Goal: Task Accomplishment & Management: Manage account settings

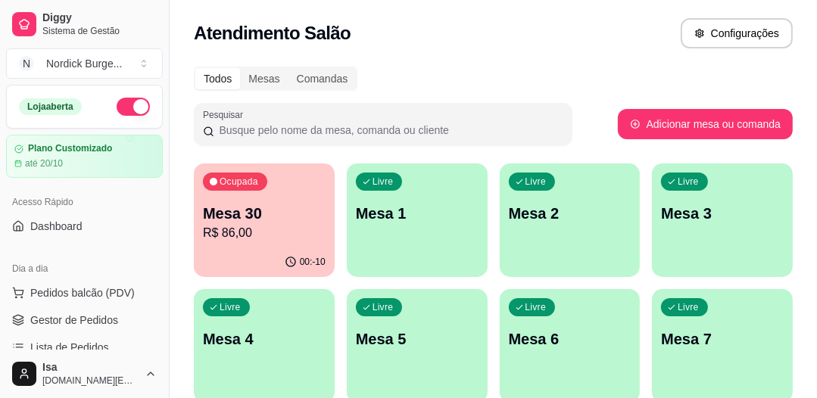
scroll to position [121, 0]
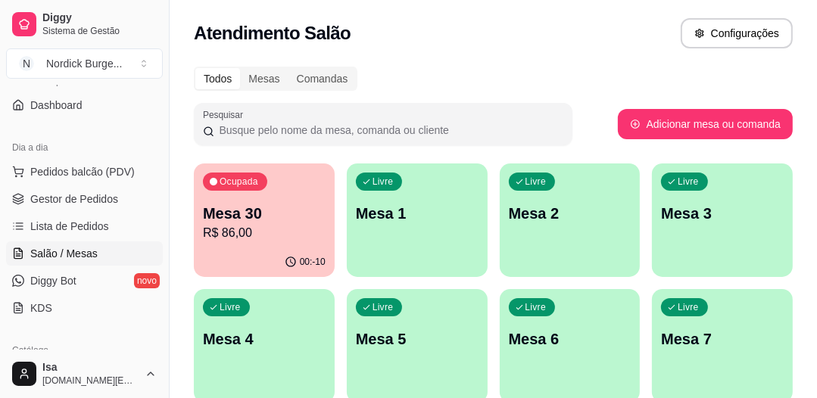
click at [266, 216] on p "Mesa 30" at bounding box center [264, 213] width 123 height 21
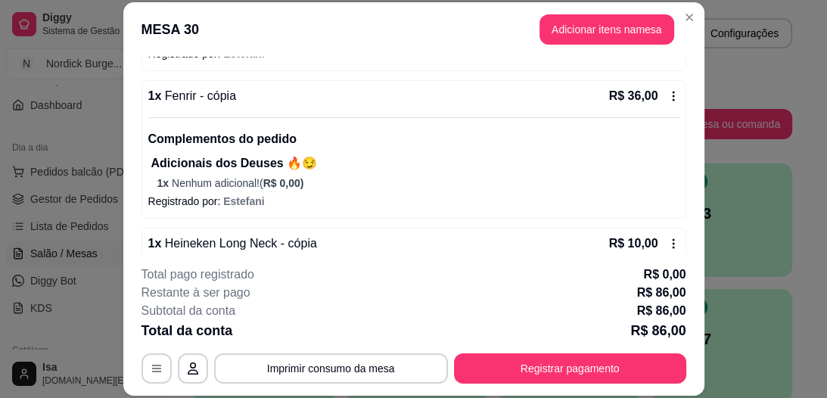
scroll to position [213, 0]
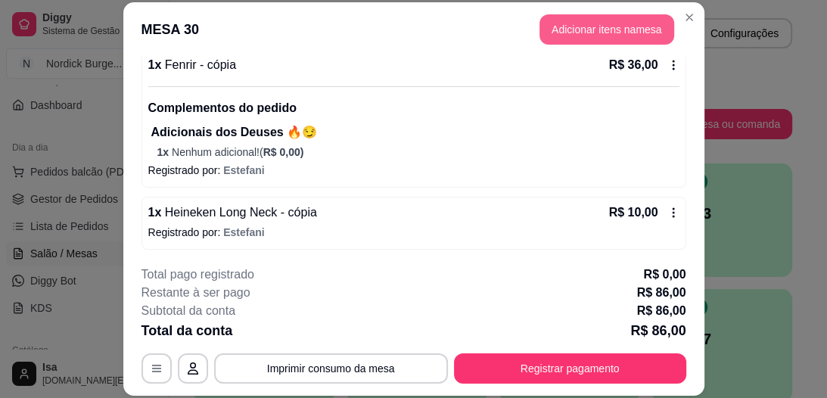
click at [578, 17] on button "Adicionar itens na mesa" at bounding box center [607, 29] width 135 height 30
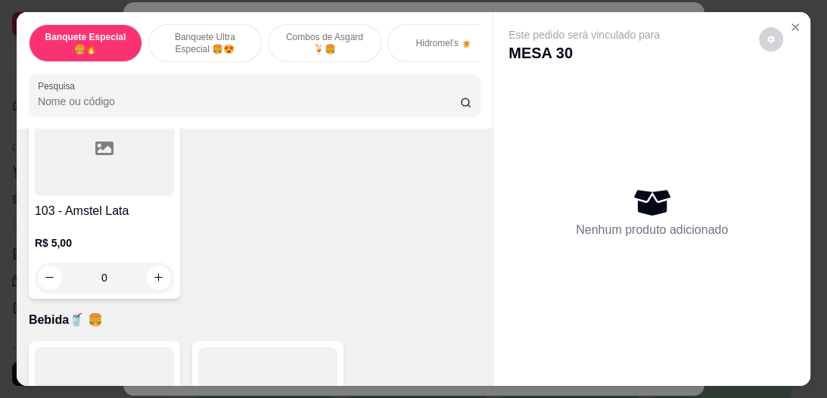
scroll to position [2664, 0]
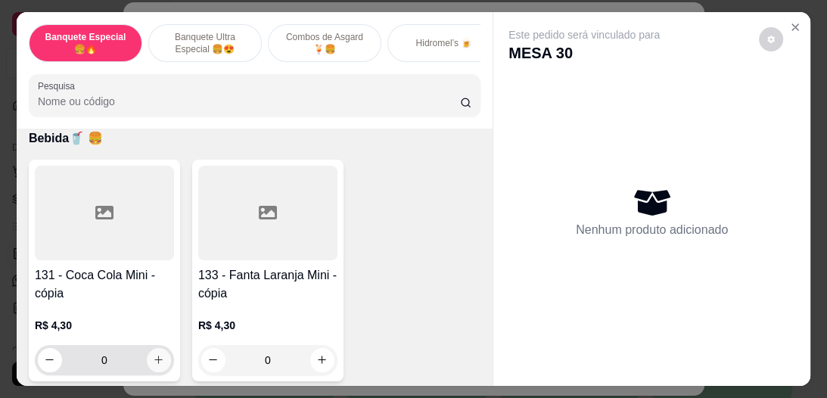
click at [153, 354] on icon "increase-product-quantity" at bounding box center [158, 359] width 11 height 11
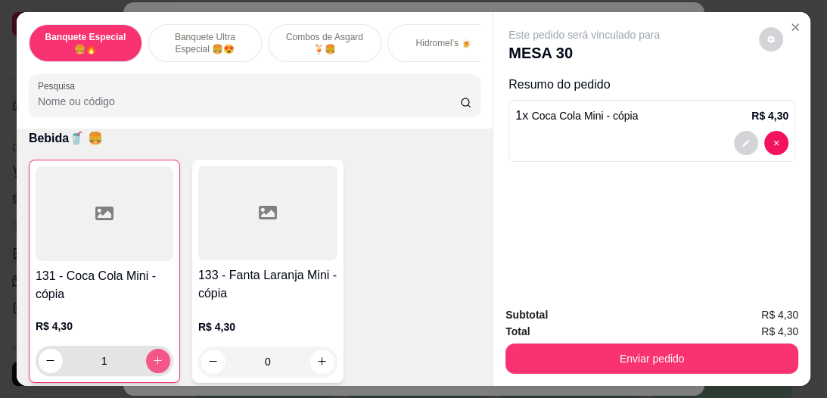
type input "1"
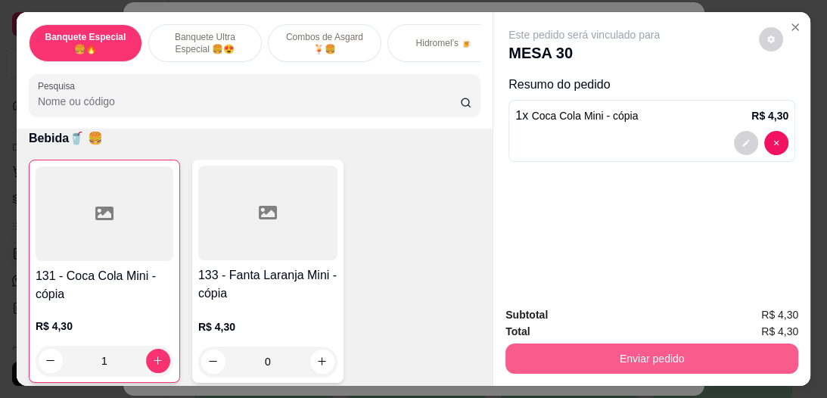
click at [655, 359] on button "Enviar pedido" at bounding box center [652, 359] width 293 height 30
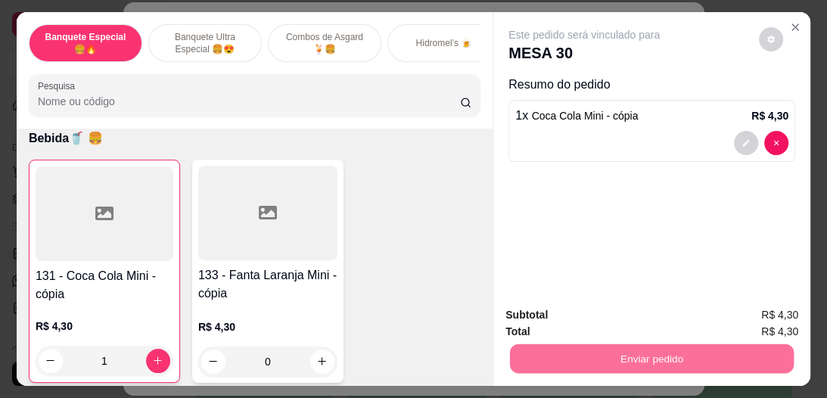
click at [769, 314] on button "Enviar pedido" at bounding box center [760, 316] width 86 height 29
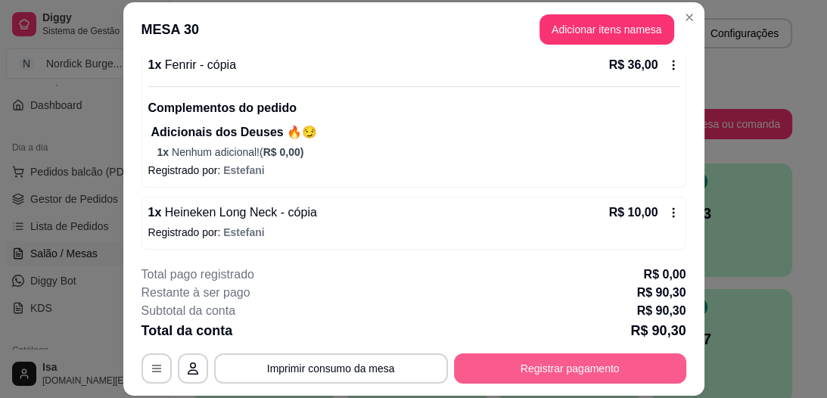
click at [583, 369] on button "Registrar pagamento" at bounding box center [570, 368] width 232 height 30
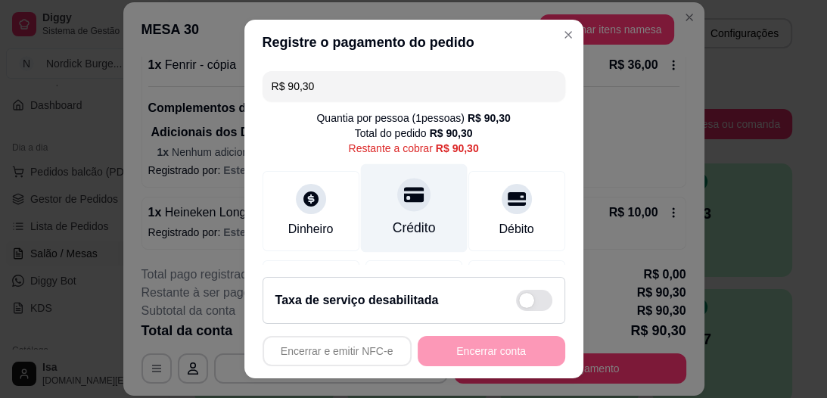
click at [403, 197] on icon at bounding box center [413, 195] width 20 height 15
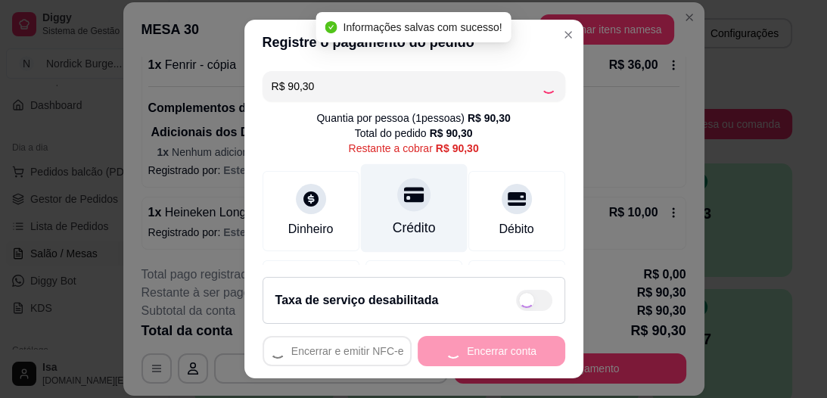
type input "R$ 0,00"
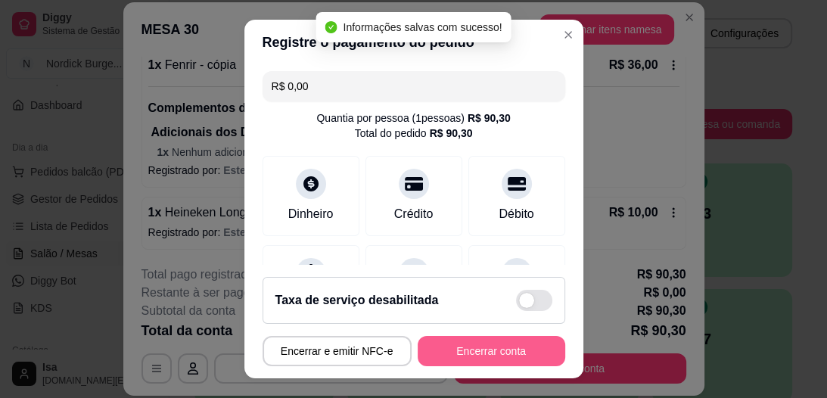
click at [481, 350] on button "Encerrar conta" at bounding box center [492, 351] width 148 height 30
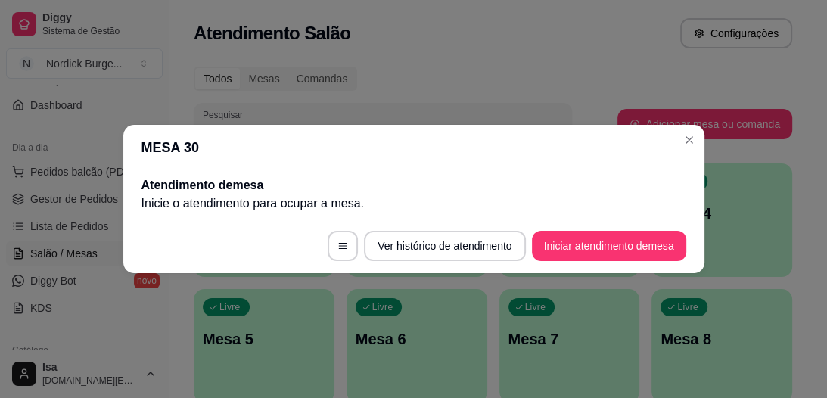
scroll to position [0, 0]
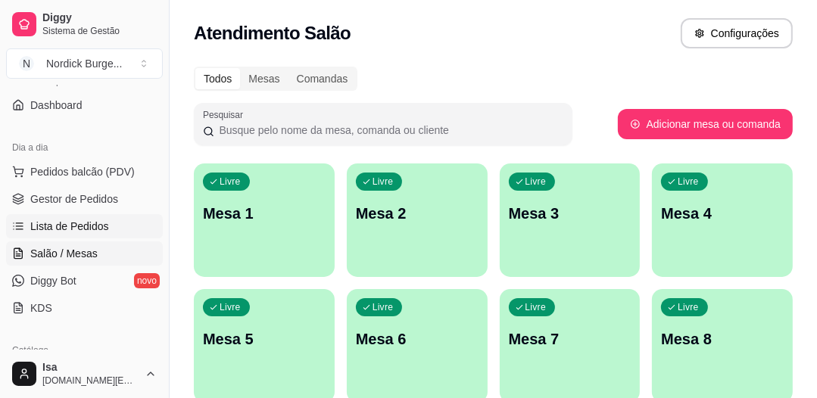
click at [90, 222] on span "Lista de Pedidos" at bounding box center [69, 226] width 79 height 15
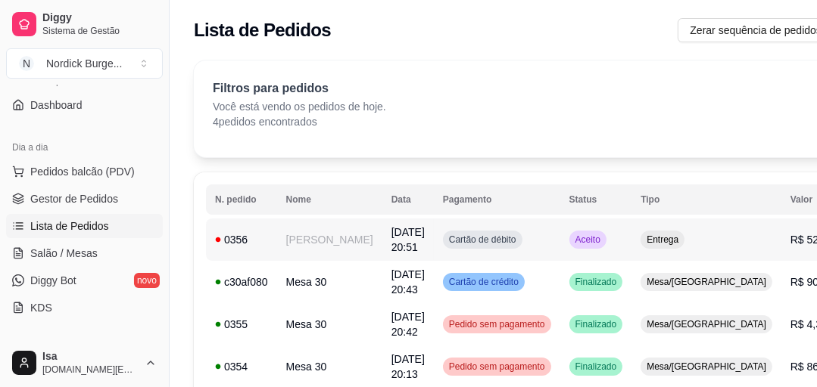
click at [315, 240] on td "[PERSON_NAME]" at bounding box center [329, 240] width 105 height 42
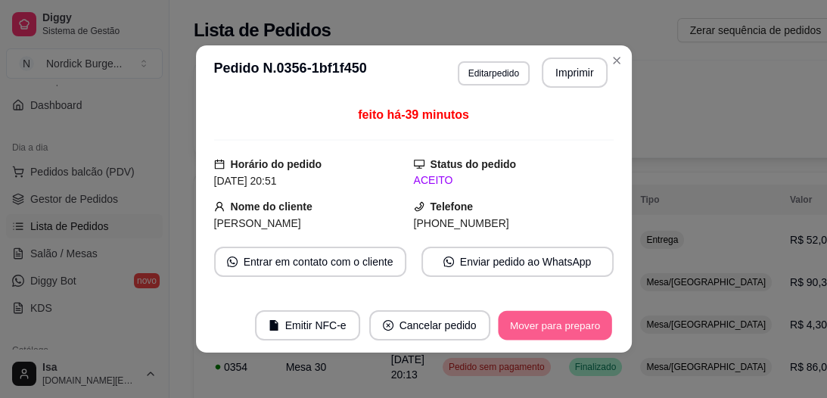
click at [553, 324] on button "Mover para preparo" at bounding box center [555, 326] width 114 height 30
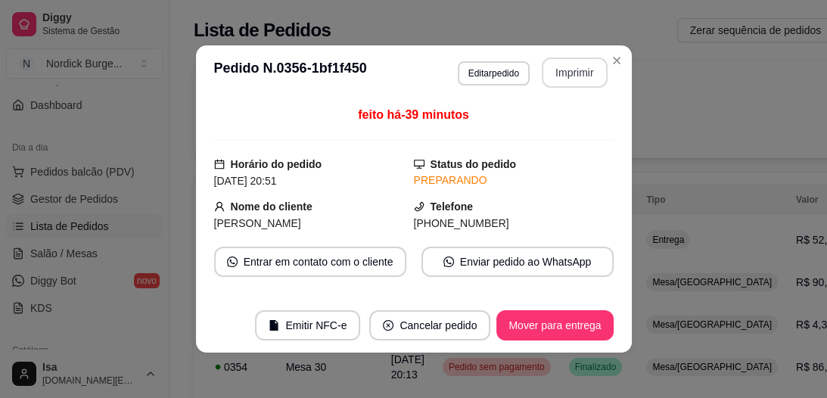
click at [581, 78] on button "Imprimir" at bounding box center [575, 73] width 66 height 30
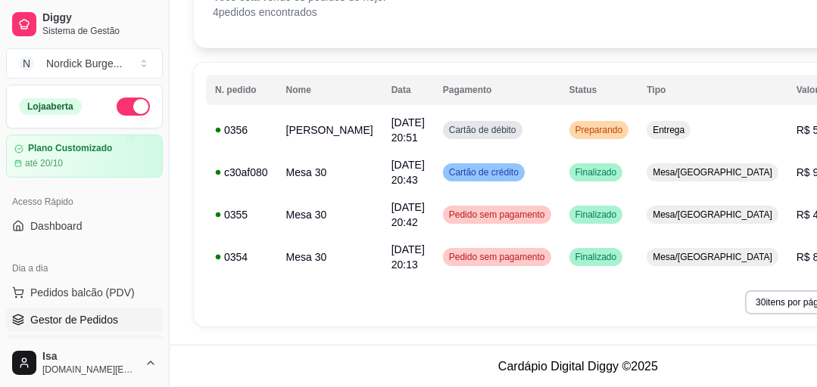
scroll to position [182, 0]
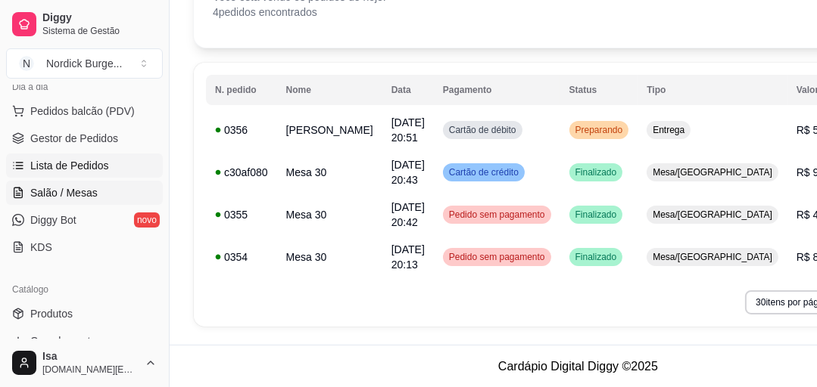
click at [34, 188] on span "Salão / Mesas" at bounding box center [63, 192] width 67 height 15
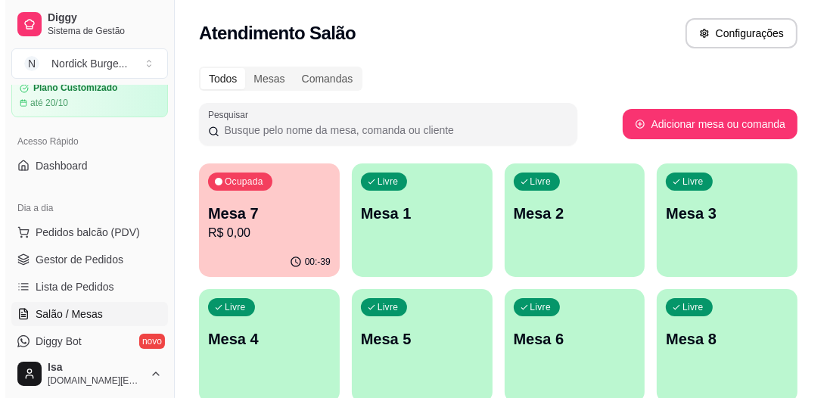
scroll to position [182, 0]
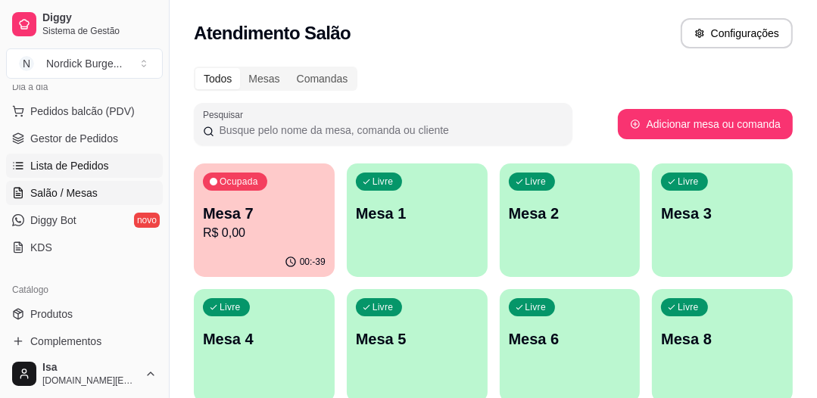
click at [65, 160] on span "Lista de Pedidos" at bounding box center [69, 165] width 79 height 15
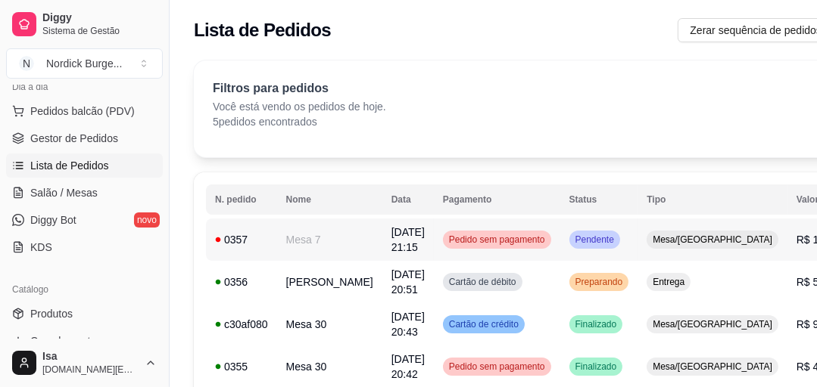
click at [245, 226] on td "0357" at bounding box center [241, 240] width 71 height 42
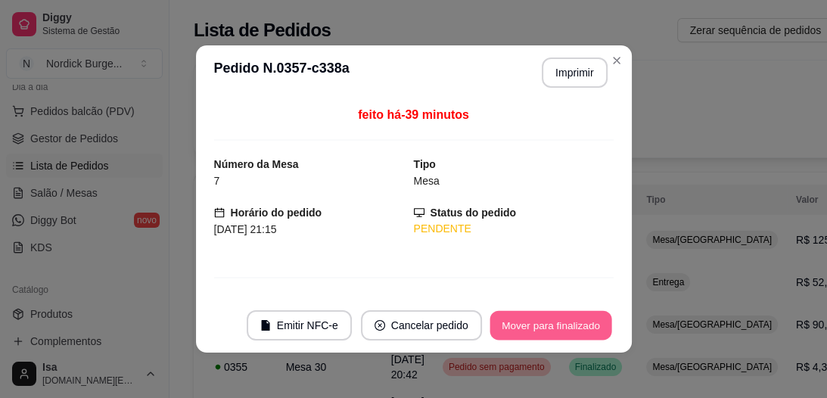
click at [572, 320] on button "Mover para finalizado" at bounding box center [551, 326] width 122 height 30
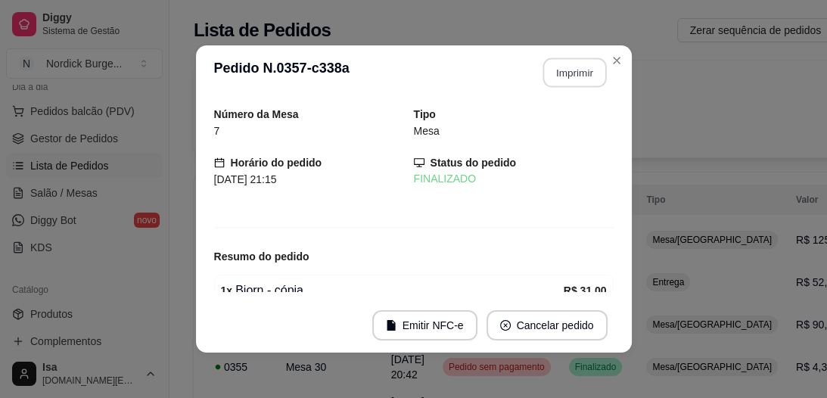
click at [549, 67] on button "Imprimir" at bounding box center [575, 73] width 64 height 30
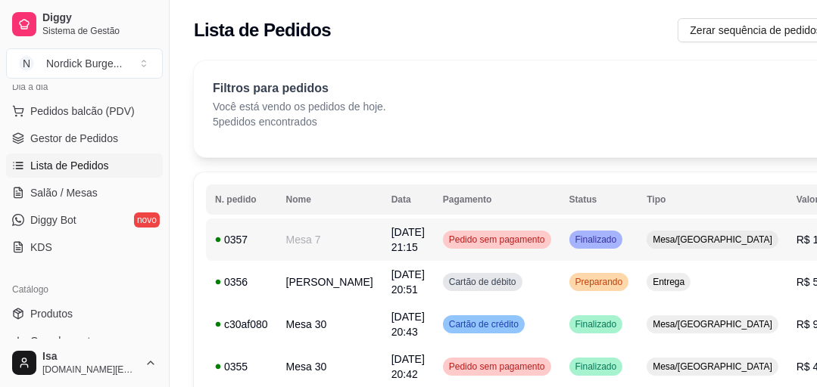
click at [318, 238] on td "Mesa 7" at bounding box center [329, 240] width 105 height 42
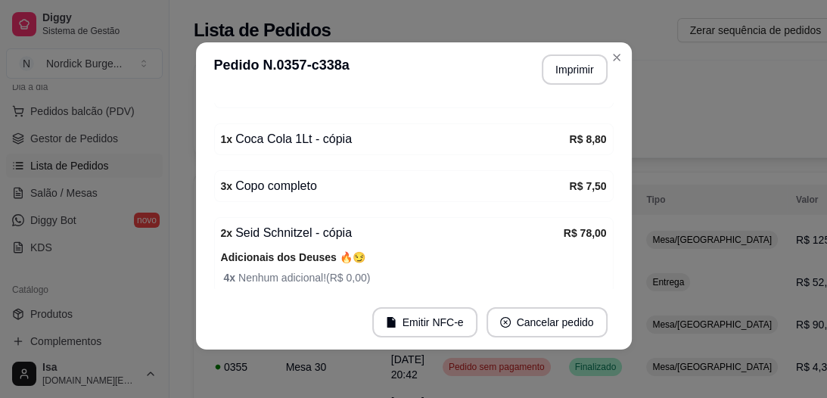
scroll to position [300, 0]
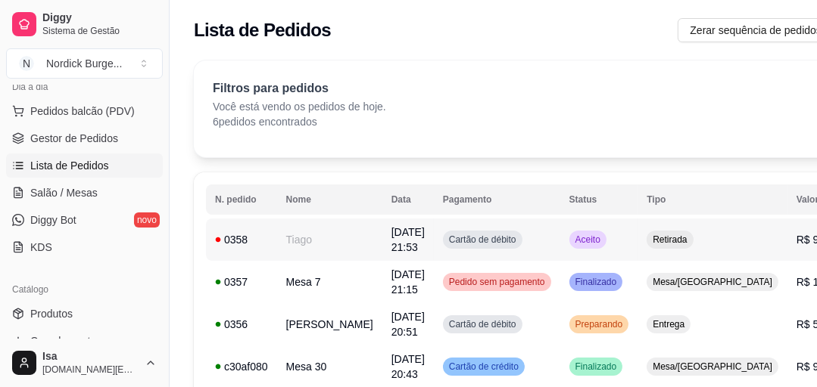
click at [325, 246] on td "Tiago" at bounding box center [329, 240] width 105 height 42
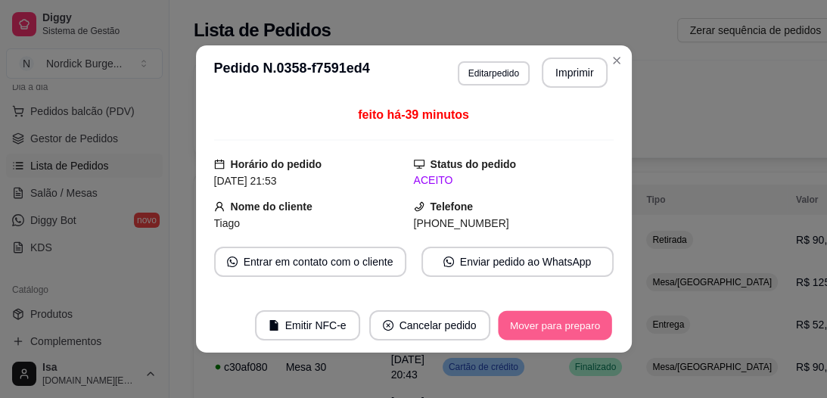
click at [575, 328] on button "Mover para preparo" at bounding box center [555, 326] width 114 height 30
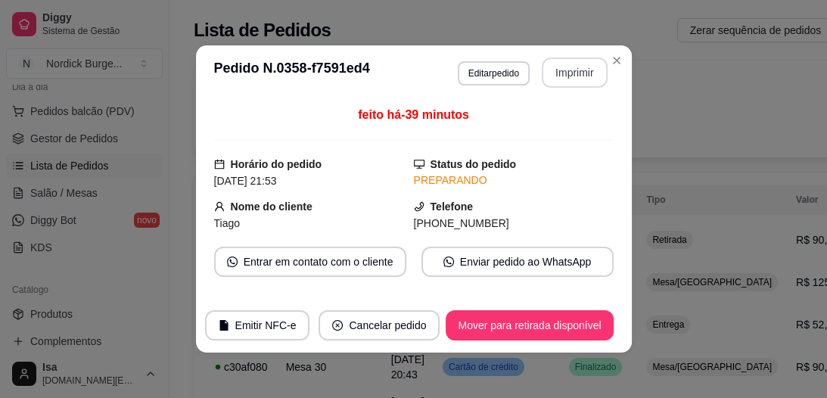
click at [565, 60] on button "Imprimir" at bounding box center [575, 73] width 66 height 30
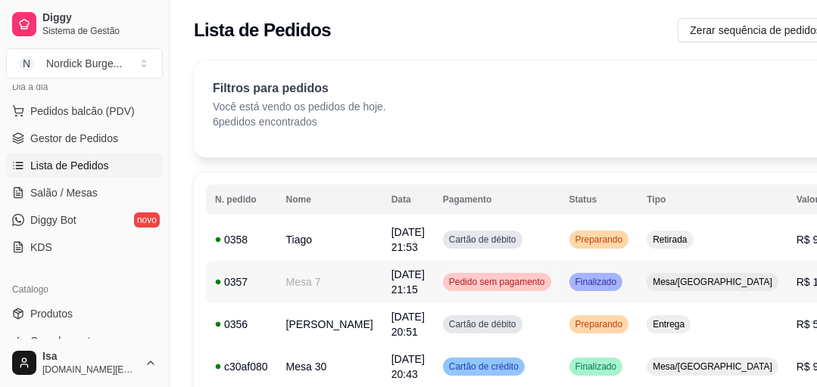
click at [288, 276] on td "Mesa 7" at bounding box center [329, 282] width 105 height 42
click at [81, 190] on span "Salão / Mesas" at bounding box center [63, 192] width 67 height 15
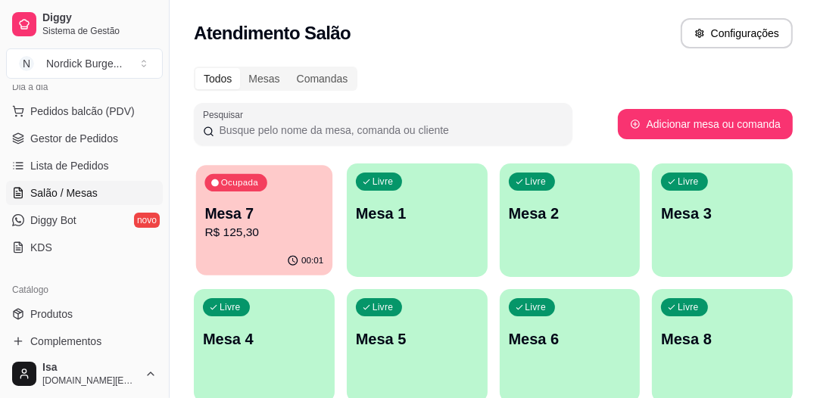
click at [304, 188] on div "Ocupada Mesa 7 R$ 125,30" at bounding box center [264, 206] width 136 height 82
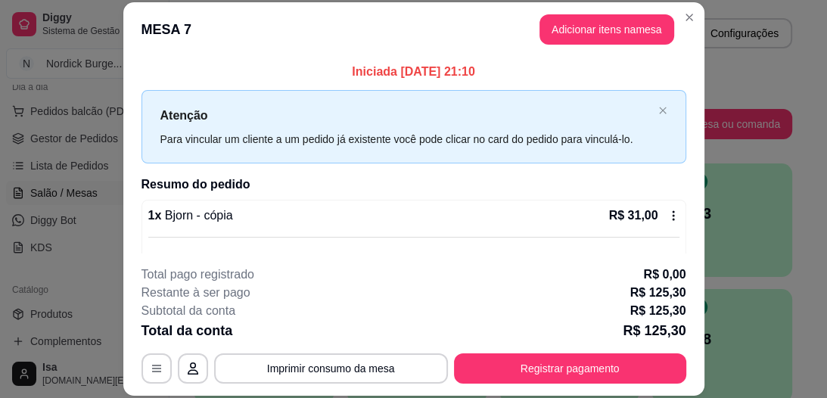
scroll to position [46, 0]
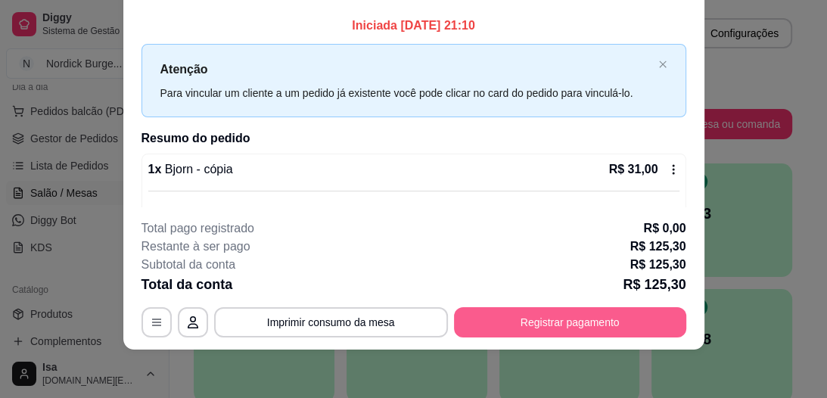
click at [524, 309] on button "Registrar pagamento" at bounding box center [570, 322] width 232 height 30
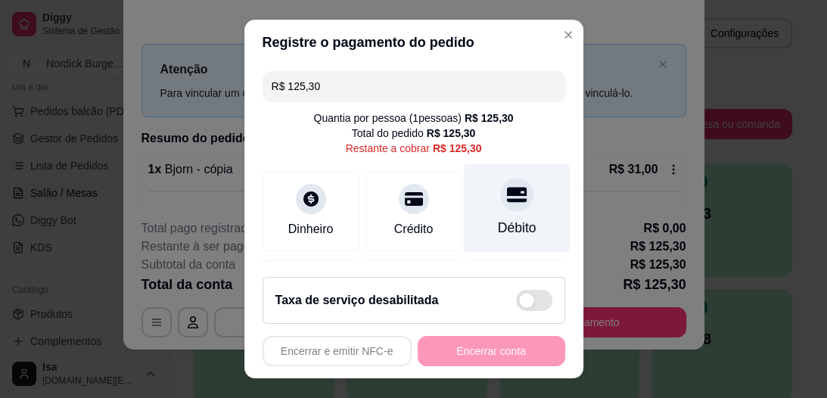
click at [518, 201] on div "Débito" at bounding box center [516, 208] width 107 height 89
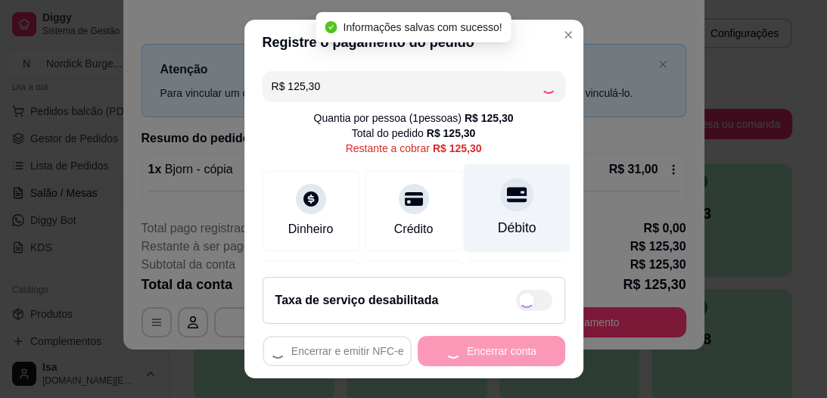
type input "R$ 0,00"
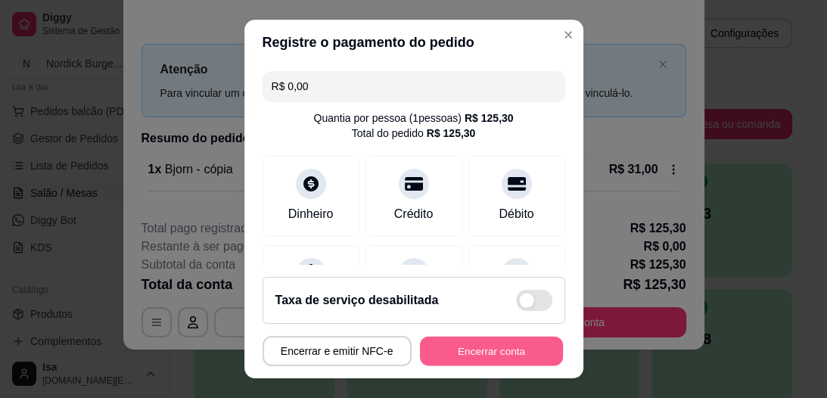
click at [479, 354] on button "Encerrar conta" at bounding box center [491, 351] width 143 height 30
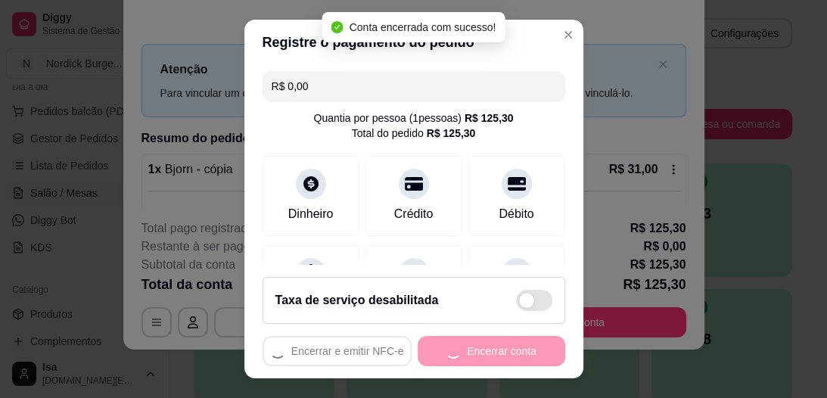
scroll to position [0, 0]
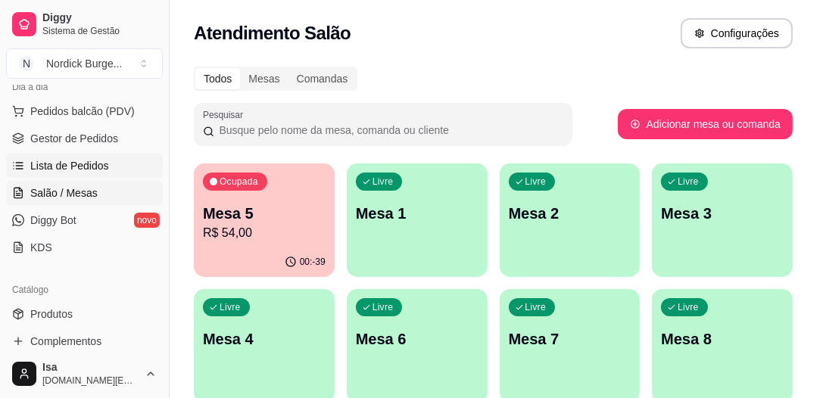
click at [92, 170] on span "Lista de Pedidos" at bounding box center [69, 165] width 79 height 15
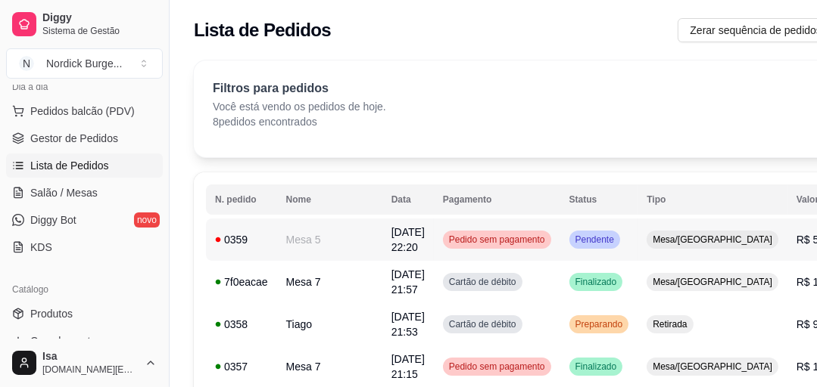
click at [303, 244] on td "Mesa 5" at bounding box center [329, 240] width 105 height 42
click at [88, 197] on span "Salão / Mesas" at bounding box center [63, 192] width 67 height 15
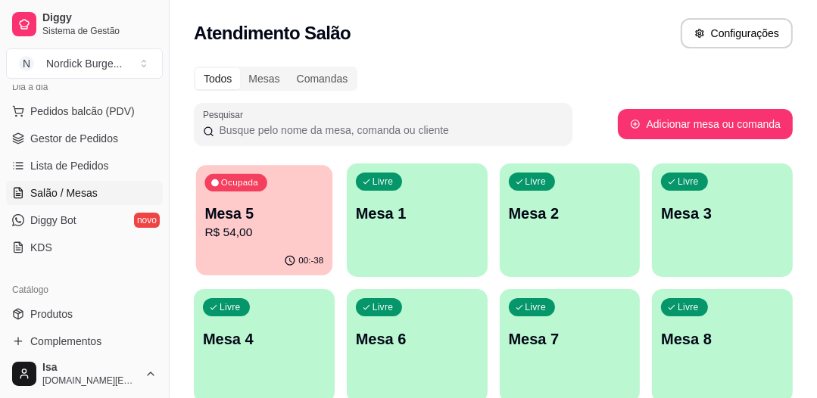
click at [252, 227] on p "R$ 54,00" at bounding box center [263, 232] width 119 height 17
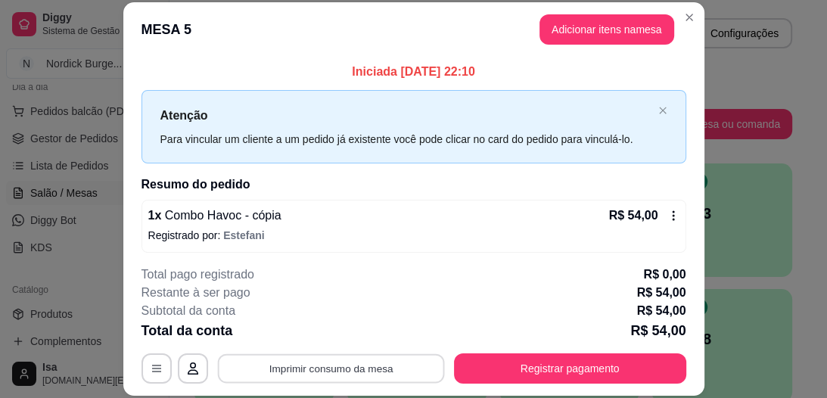
click at [358, 366] on button "Imprimir consumo da mesa" at bounding box center [330, 369] width 227 height 30
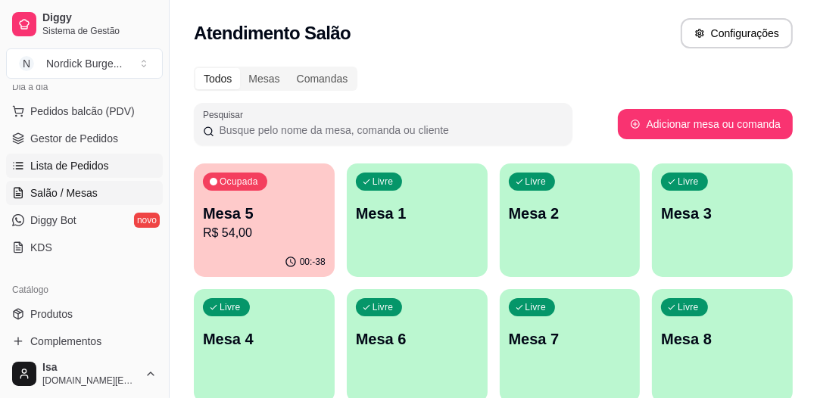
click at [82, 166] on span "Lista de Pedidos" at bounding box center [69, 165] width 79 height 15
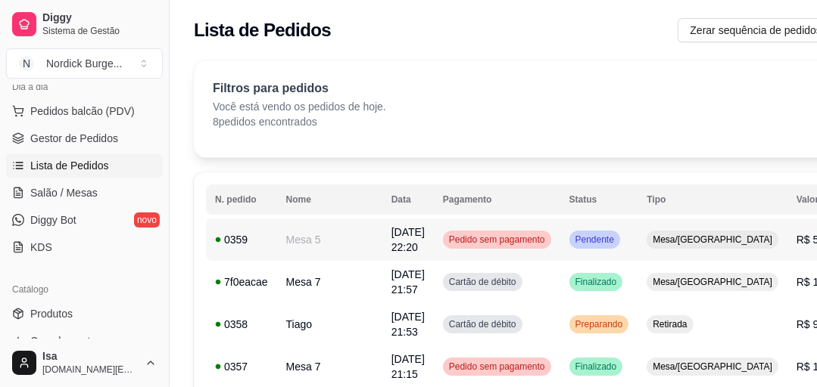
click at [297, 245] on td "Mesa 5" at bounding box center [329, 240] width 105 height 42
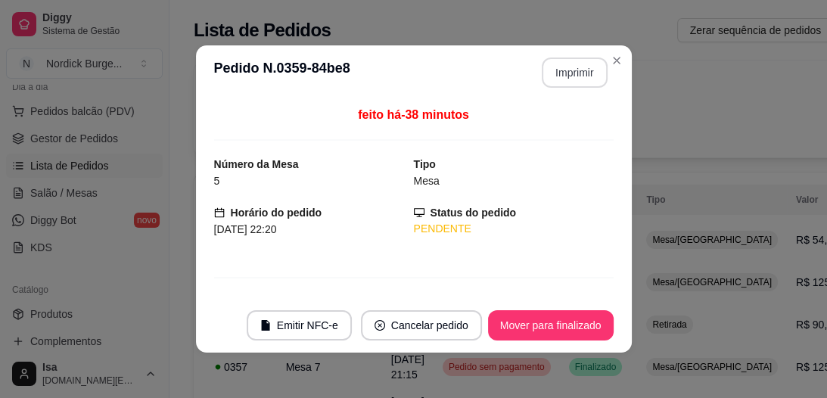
click at [575, 76] on button "Imprimir" at bounding box center [575, 73] width 66 height 30
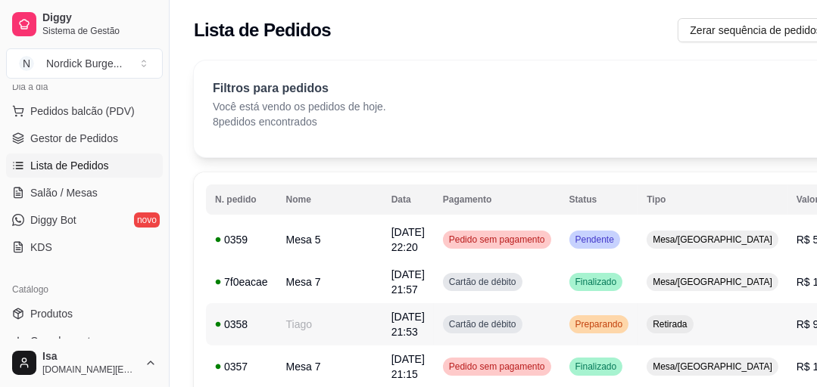
click at [312, 321] on td "Tiago" at bounding box center [329, 324] width 105 height 42
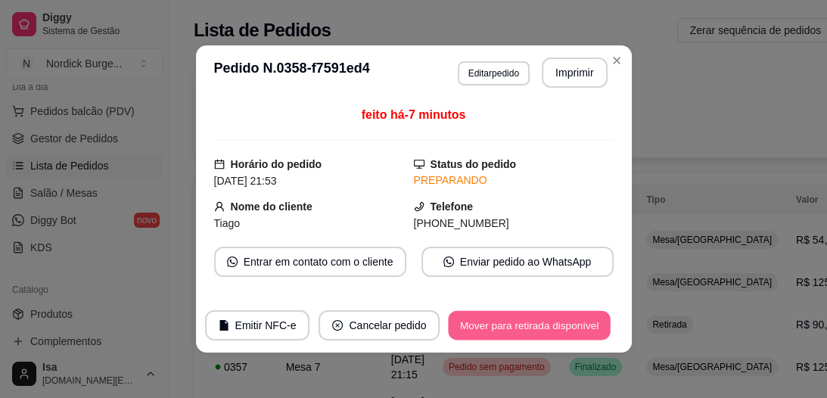
click at [546, 322] on button "Mover para retirada disponível" at bounding box center [530, 326] width 162 height 30
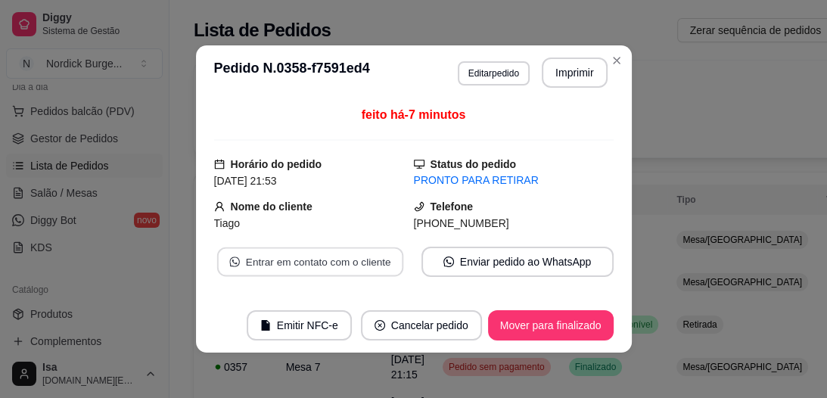
click at [339, 269] on button "Entrar em contato com o cliente" at bounding box center [309, 262] width 186 height 30
drag, startPoint x: 406, startPoint y: 223, endPoint x: 533, endPoint y: 280, distance: 139.2
click at [533, 280] on div "feito há -7 minutos Horário do pedido [DATE] 21:53 Status do pedido PRONTO PARA…" at bounding box center [414, 199] width 400 height 186
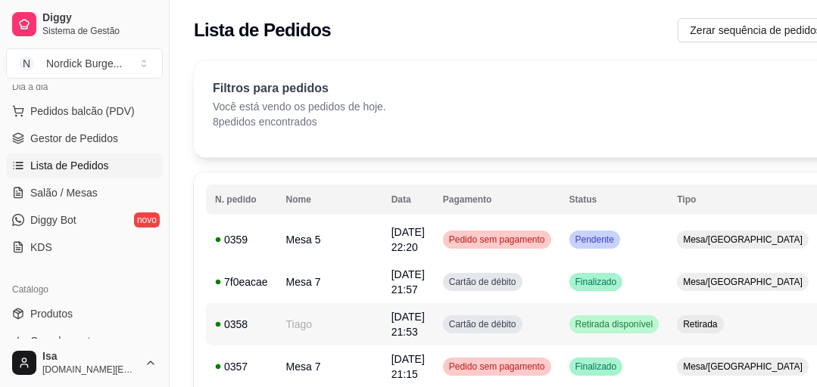
click at [306, 318] on td "Tiago" at bounding box center [329, 324] width 105 height 42
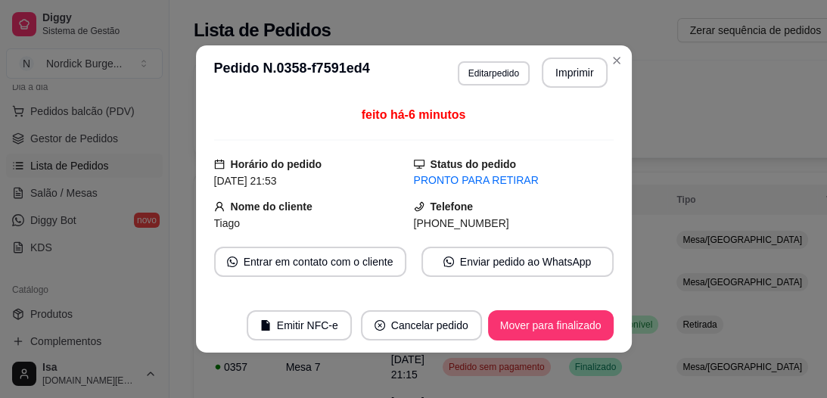
drag, startPoint x: 403, startPoint y: 225, endPoint x: 542, endPoint y: 221, distance: 138.6
click at [542, 221] on div "[PHONE_NUMBER]" at bounding box center [514, 223] width 200 height 17
copy span "[PHONE_NUMBER]"
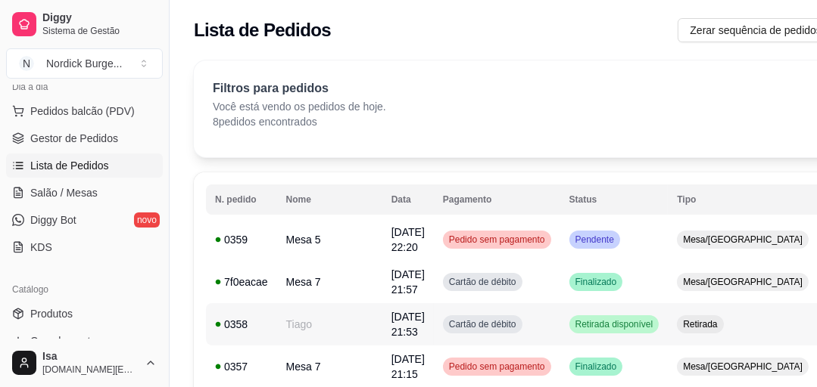
click at [303, 331] on td "Tiago" at bounding box center [329, 324] width 105 height 42
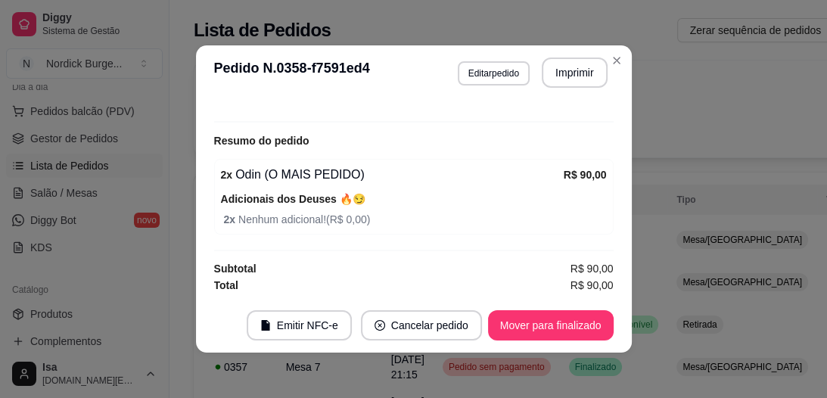
scroll to position [3, 0]
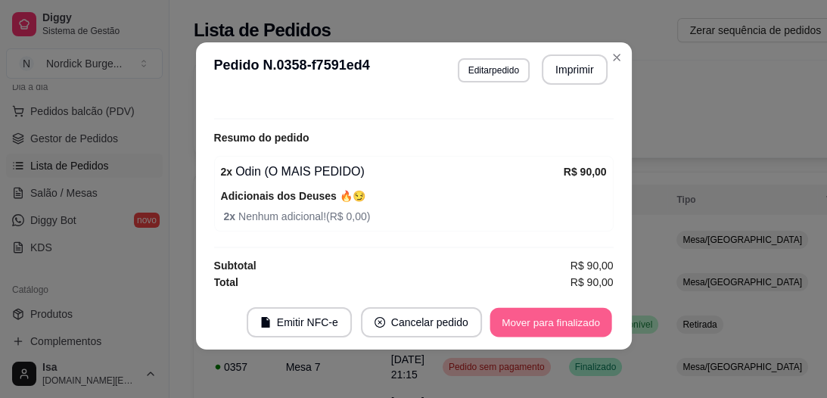
click at [547, 320] on button "Mover para finalizado" at bounding box center [551, 323] width 122 height 30
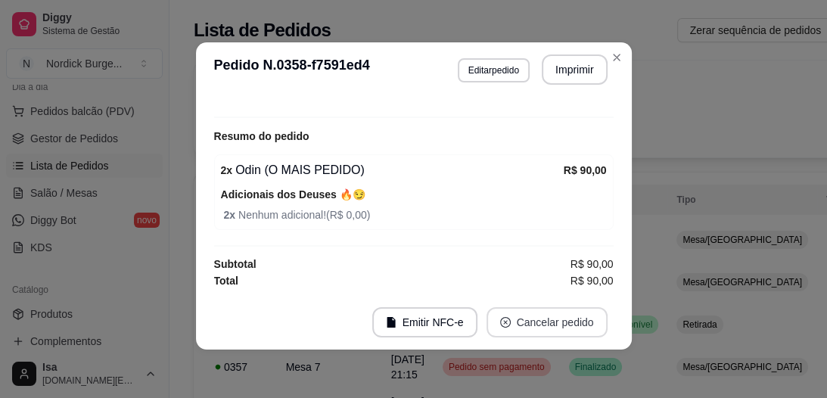
scroll to position [291, 0]
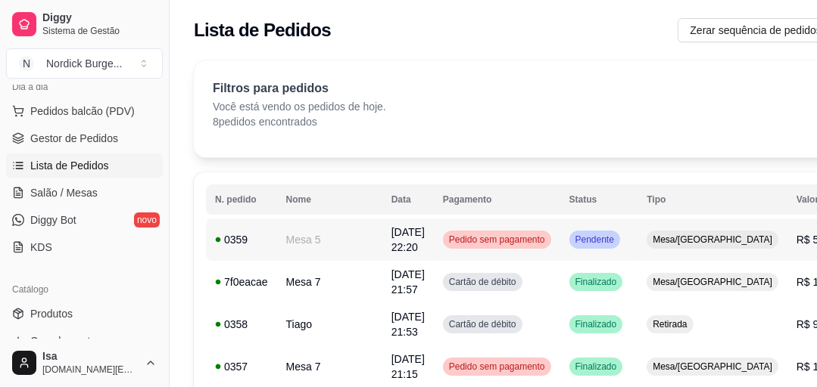
click at [262, 251] on td "0359" at bounding box center [241, 240] width 71 height 42
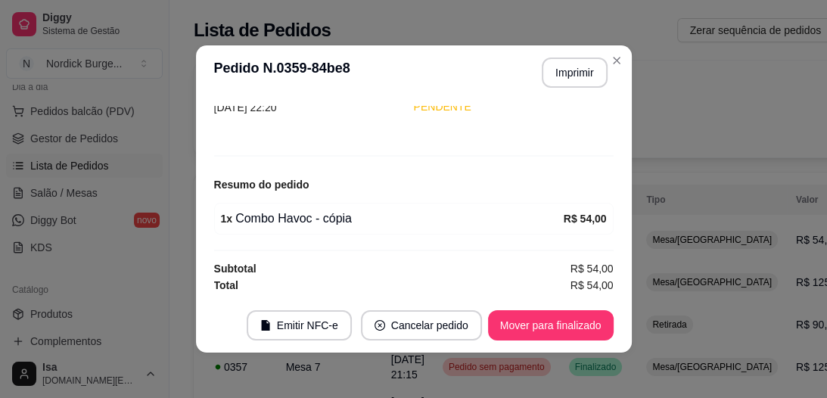
scroll to position [3, 0]
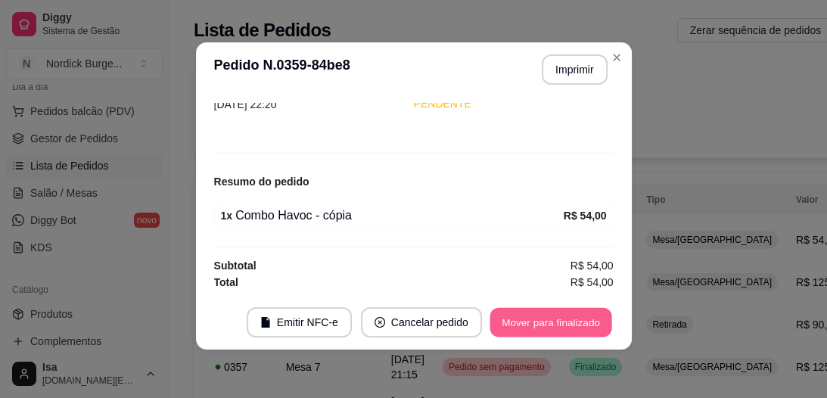
click at [553, 309] on button "Mover para finalizado" at bounding box center [551, 323] width 122 height 30
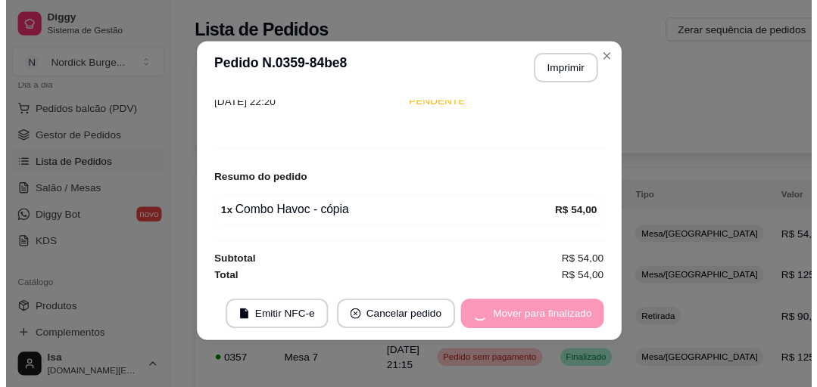
scroll to position [73, 0]
